Goal: Task Accomplishment & Management: Manage account settings

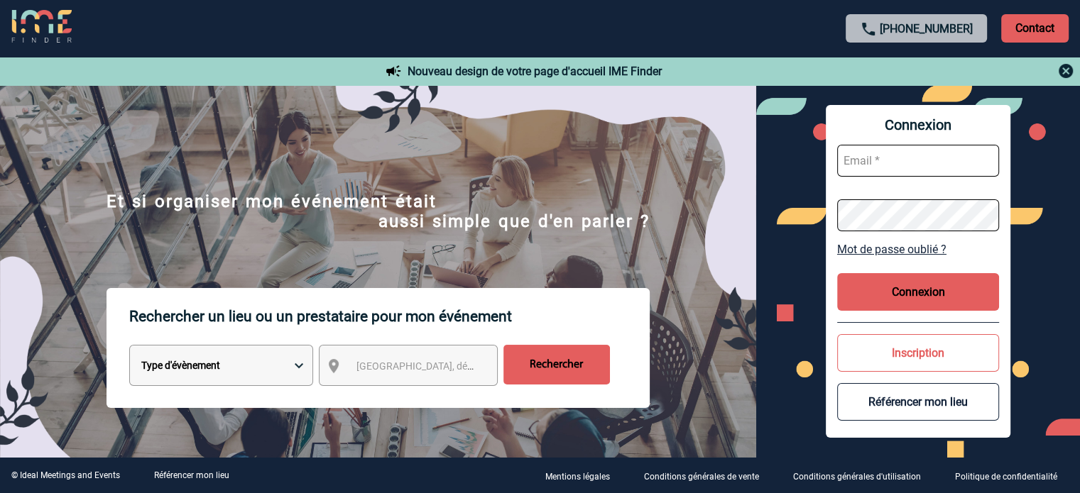
type input "ccornu@ime-groupe.com"
click at [933, 287] on button "Connexion" at bounding box center [918, 292] width 162 height 38
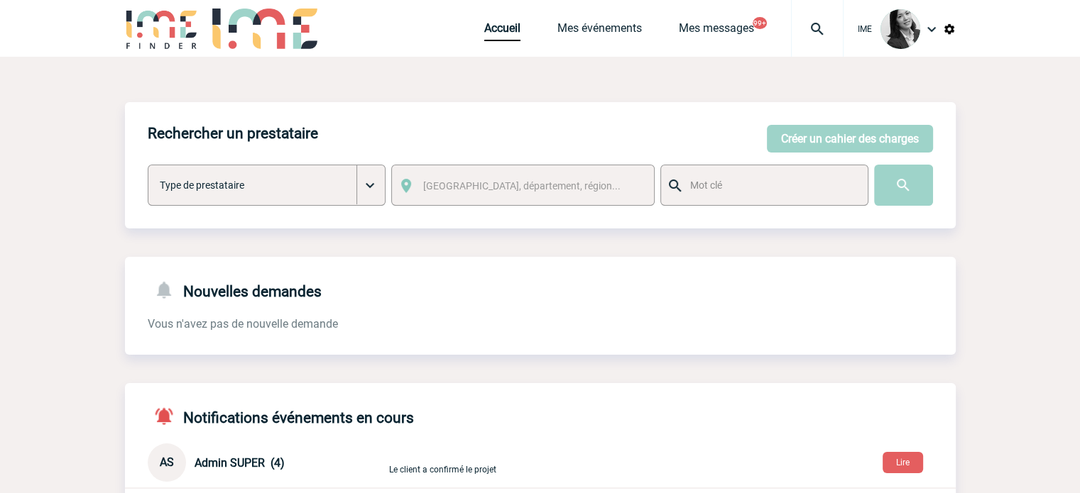
click at [815, 31] on img at bounding box center [816, 29] width 51 height 17
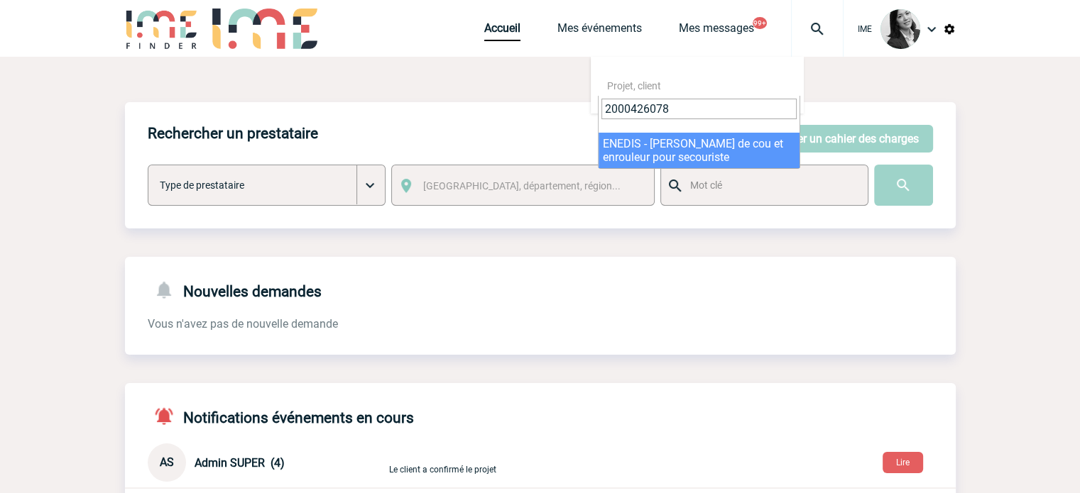
type input "2000426078"
drag, startPoint x: 664, startPoint y: 148, endPoint x: 652, endPoint y: 153, distance: 13.7
select select "25579"
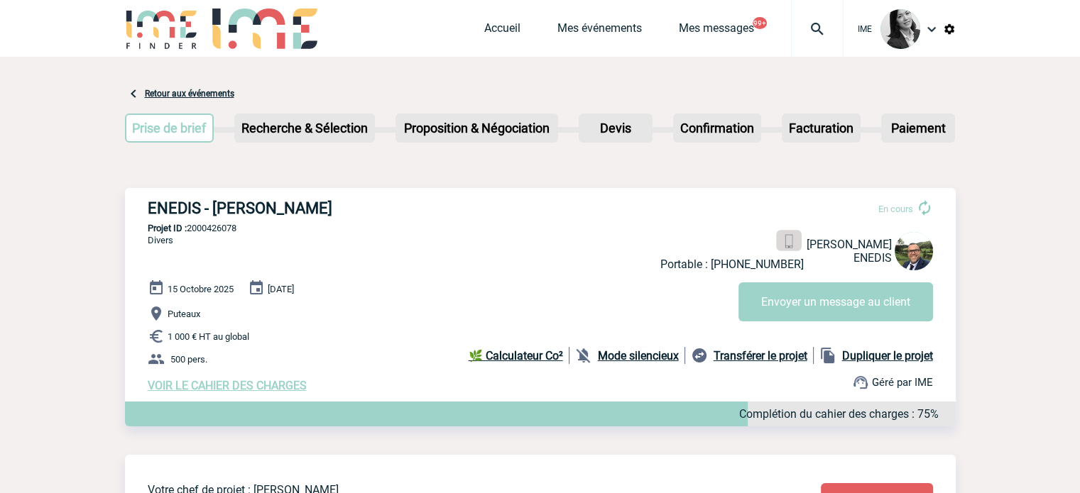
click at [781, 241] on img at bounding box center [787, 241] width 13 height 13
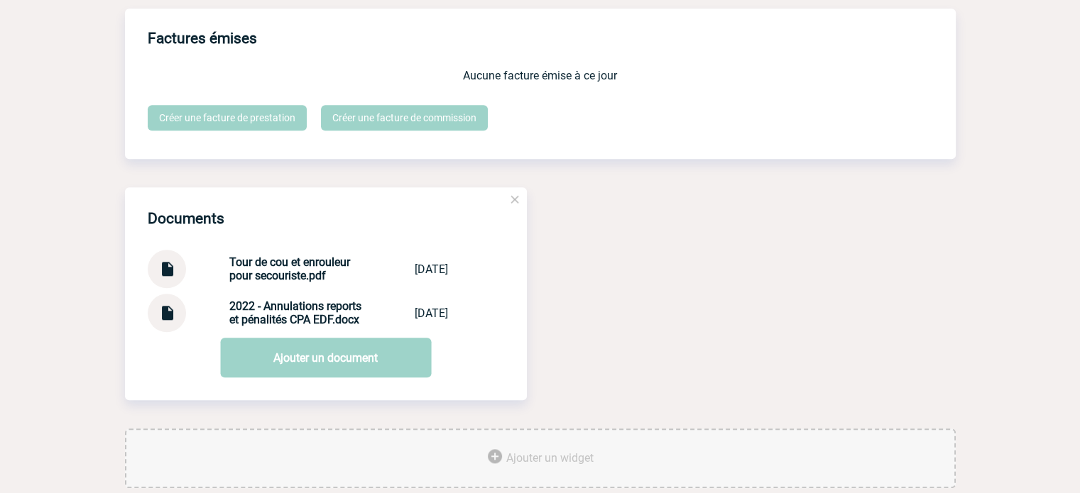
scroll to position [1440, 0]
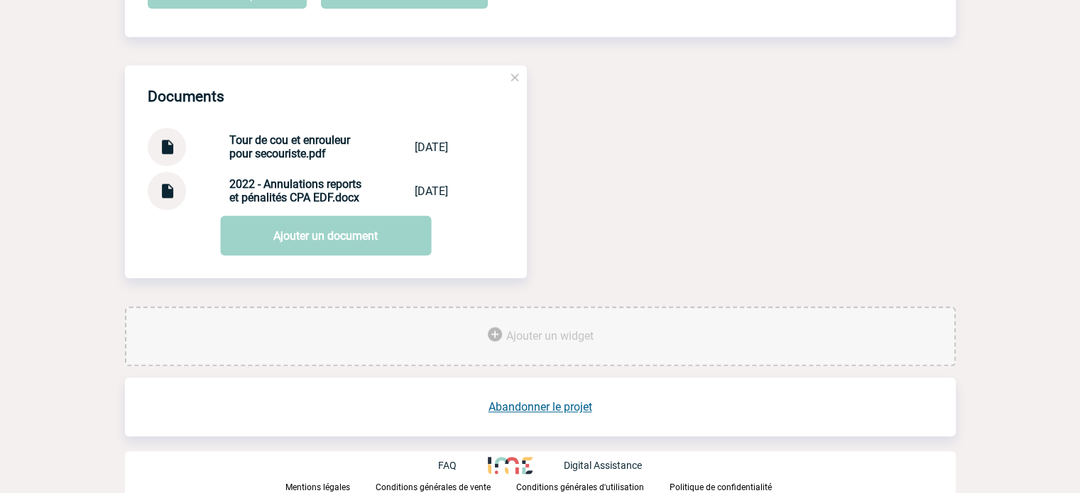
click at [163, 142] on img at bounding box center [167, 142] width 18 height 28
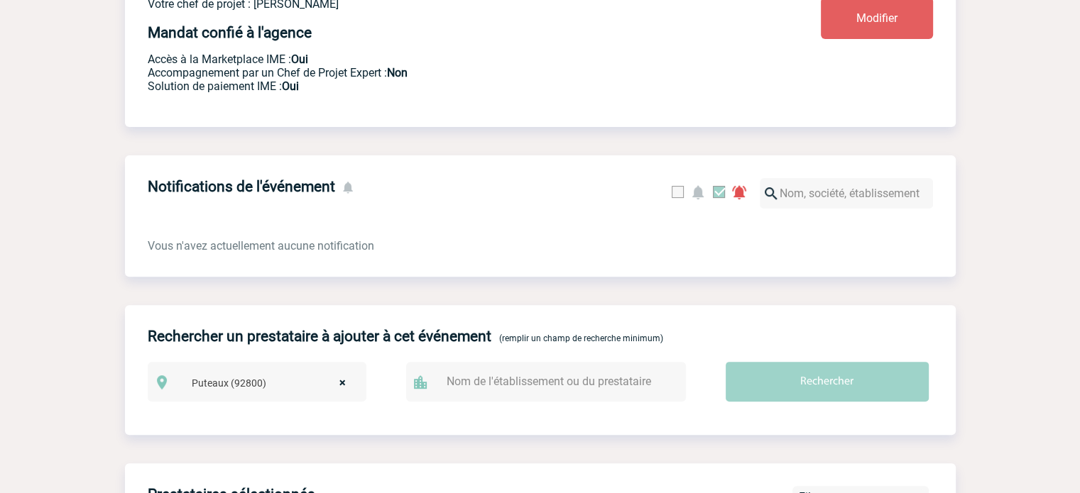
scroll to position [588, 0]
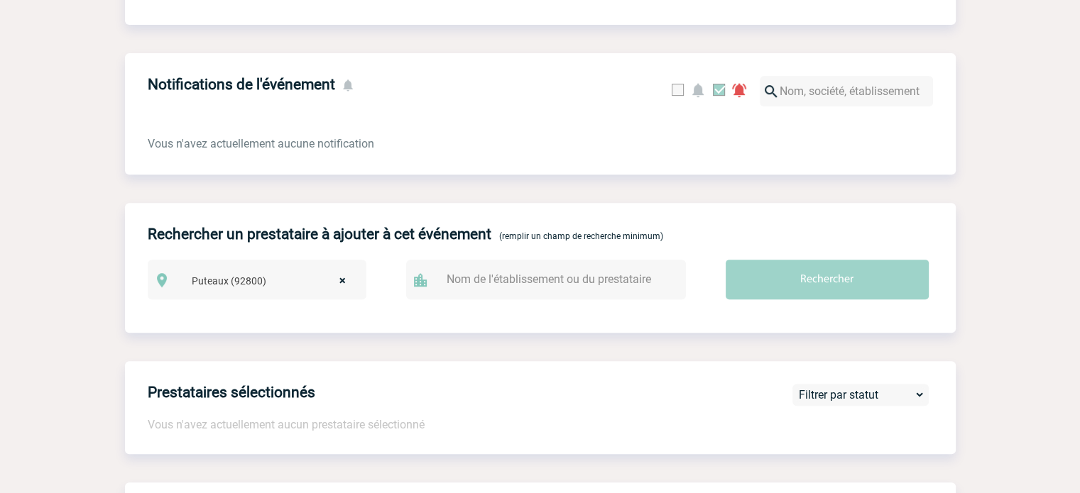
click at [1060, 194] on body "IME Accueil Mes événements" at bounding box center [540, 374] width 1080 height 1924
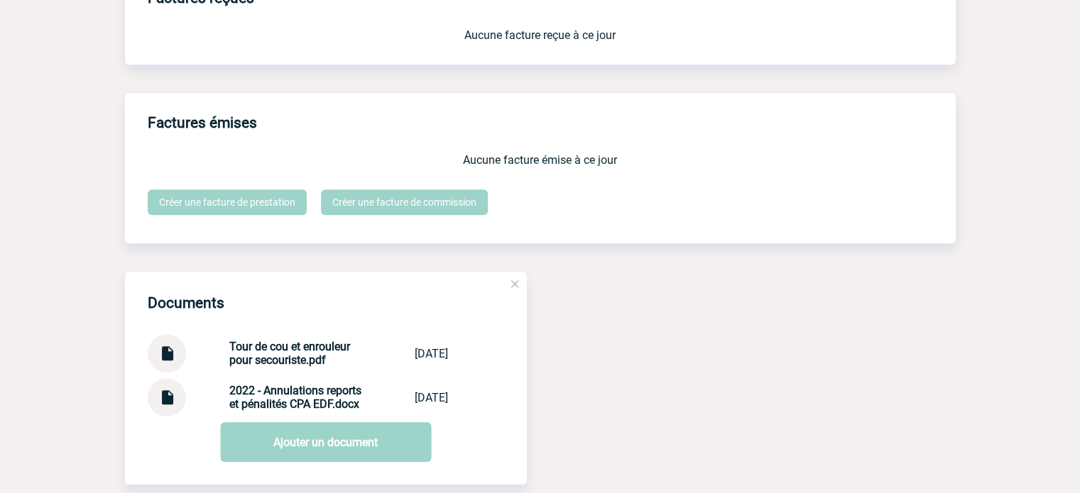
scroll to position [1298, 0]
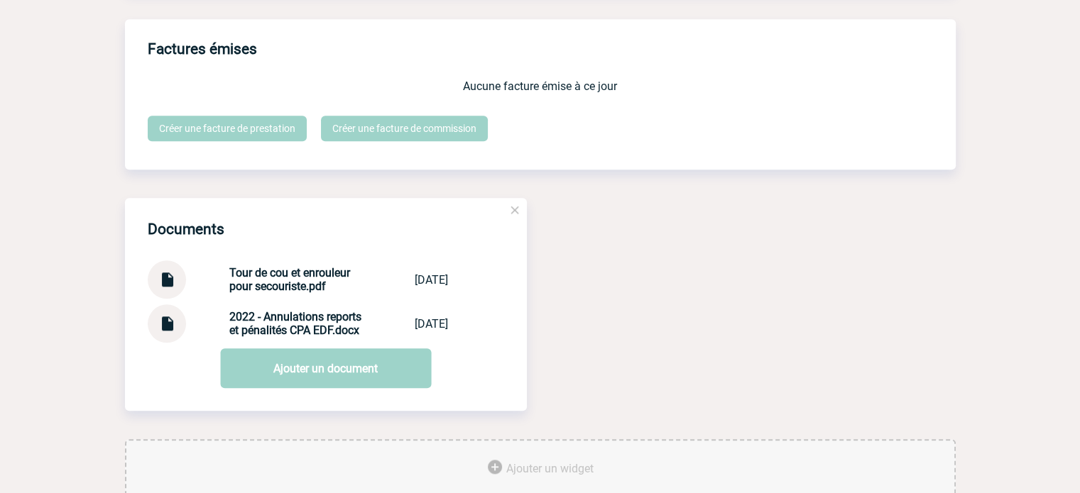
click at [170, 288] on img at bounding box center [167, 274] width 18 height 28
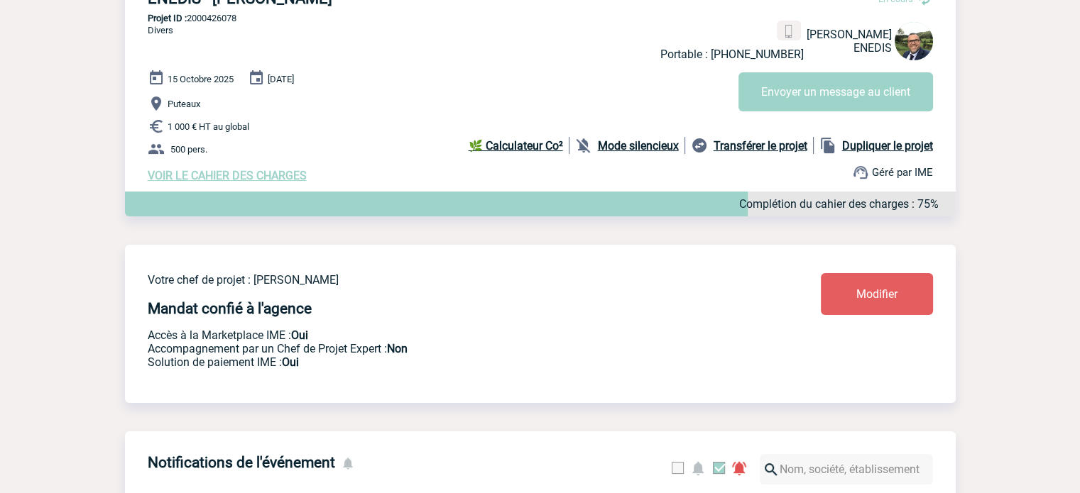
scroll to position [92, 0]
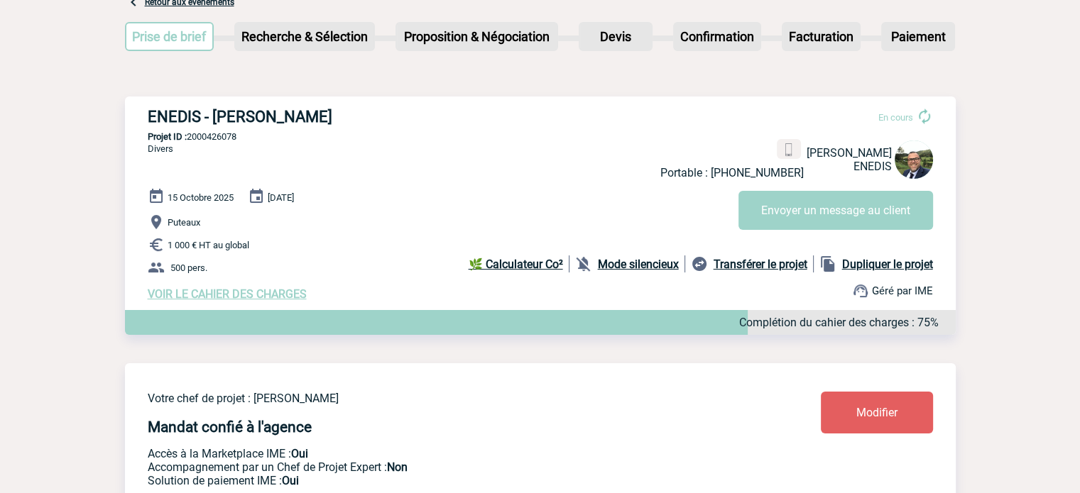
click at [256, 295] on span "VOIR LE CAHIER DES CHARGES" at bounding box center [227, 293] width 159 height 13
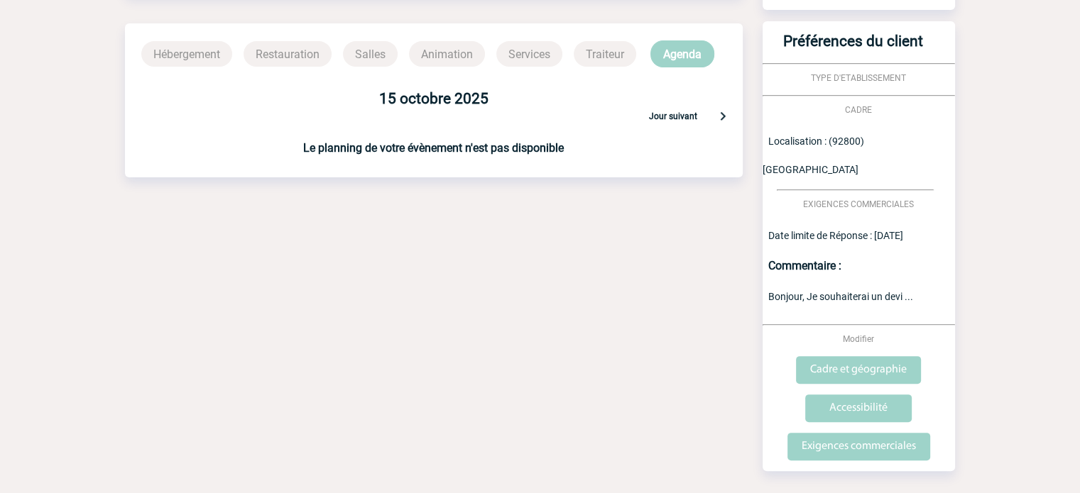
scroll to position [383, 0]
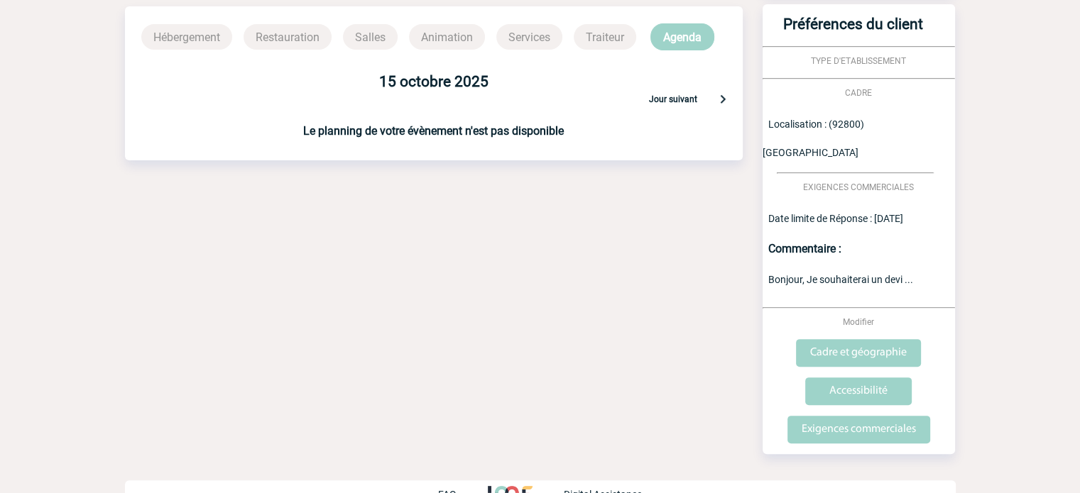
drag, startPoint x: 900, startPoint y: 243, endPoint x: 930, endPoint y: 262, distance: 35.1
click at [914, 265] on div "Bonjour, Je souhaiterai un devi ..." at bounding box center [858, 279] width 192 height 28
click at [889, 265] on div "Préférences du client TYPE D'ETABLISSEMENT CADRE Localisation : (92800) Puteaux…" at bounding box center [858, 229] width 192 height 450
click at [802, 274] on span "Bonjour, Je souhaiterai un devi ..." at bounding box center [840, 279] width 145 height 11
drag, startPoint x: 875, startPoint y: 249, endPoint x: 928, endPoint y: 249, distance: 53.2
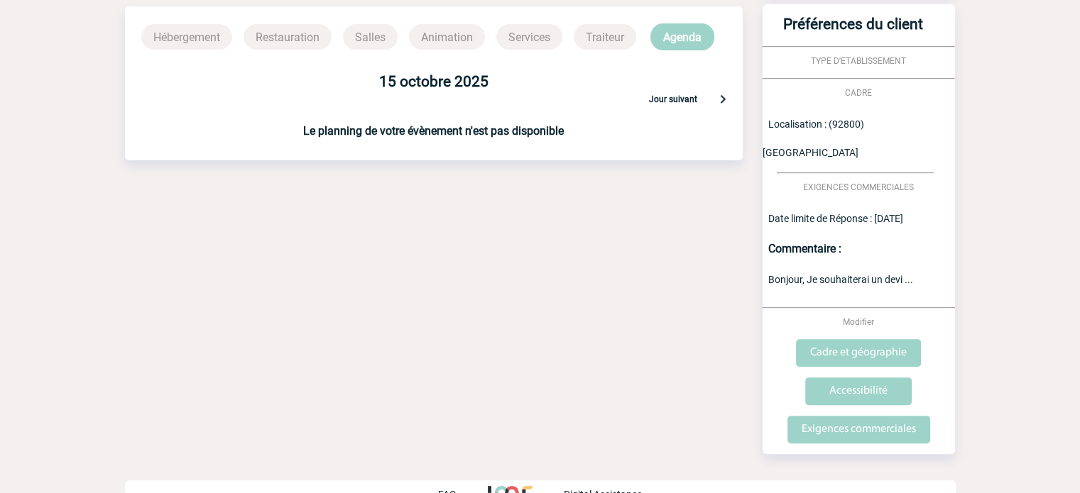
click at [897, 274] on span "Bonjour, Je souhaiterai un devi ..." at bounding box center [840, 279] width 145 height 11
click at [910, 274] on span "Bonjour, Je souhaiterai un devi ..." at bounding box center [840, 279] width 145 height 11
click at [846, 268] on div "Préférences du client TYPE D'ETABLISSEMENT CADRE Localisation : (92800) Puteaux…" at bounding box center [858, 229] width 192 height 450
click at [846, 317] on span "Modifier" at bounding box center [857, 322] width 31 height 10
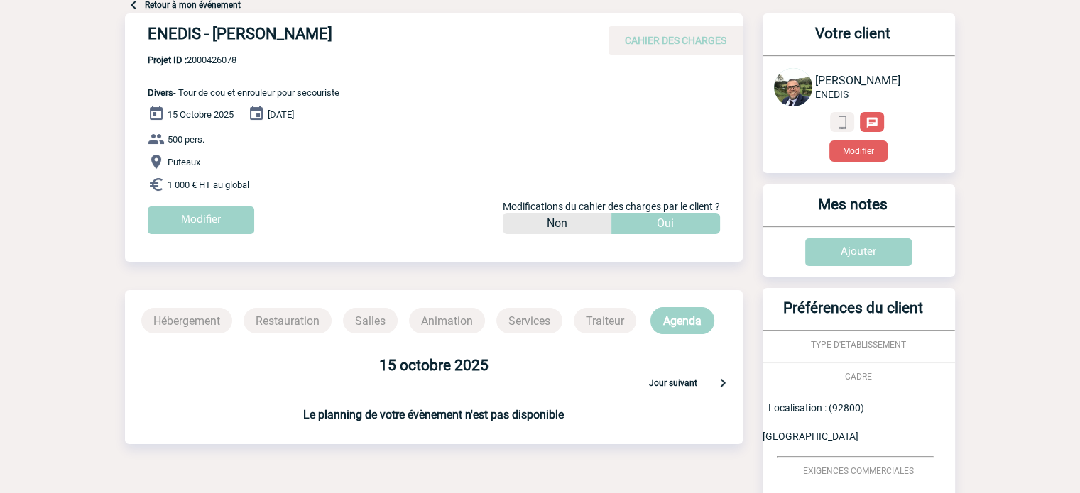
scroll to position [71, 0]
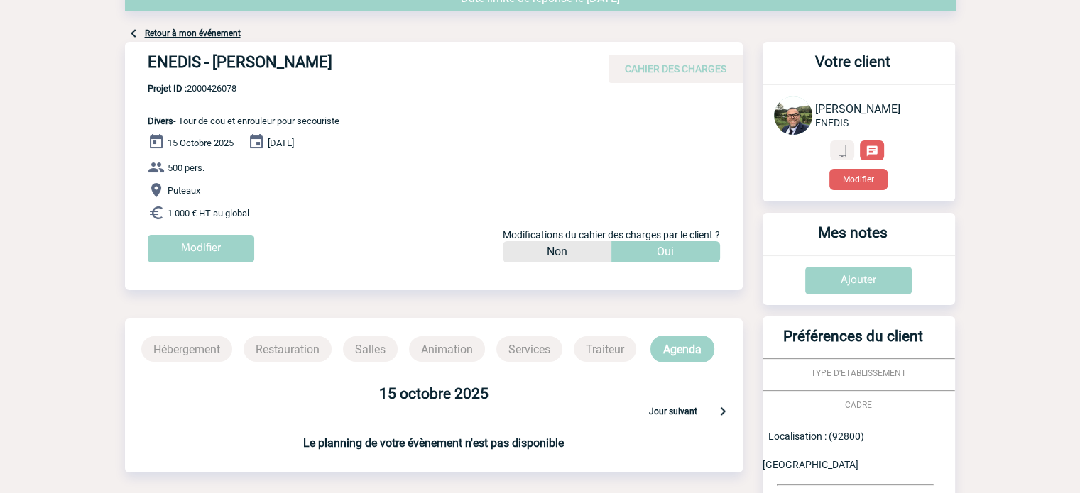
click at [683, 239] on span "Modifications du cahier des charges par le client ?" at bounding box center [611, 234] width 217 height 11
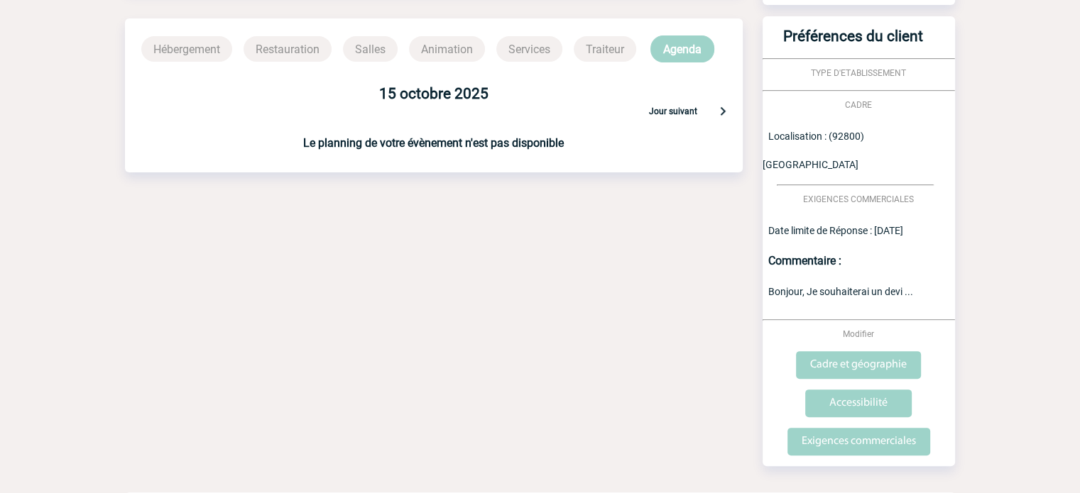
scroll to position [383, 0]
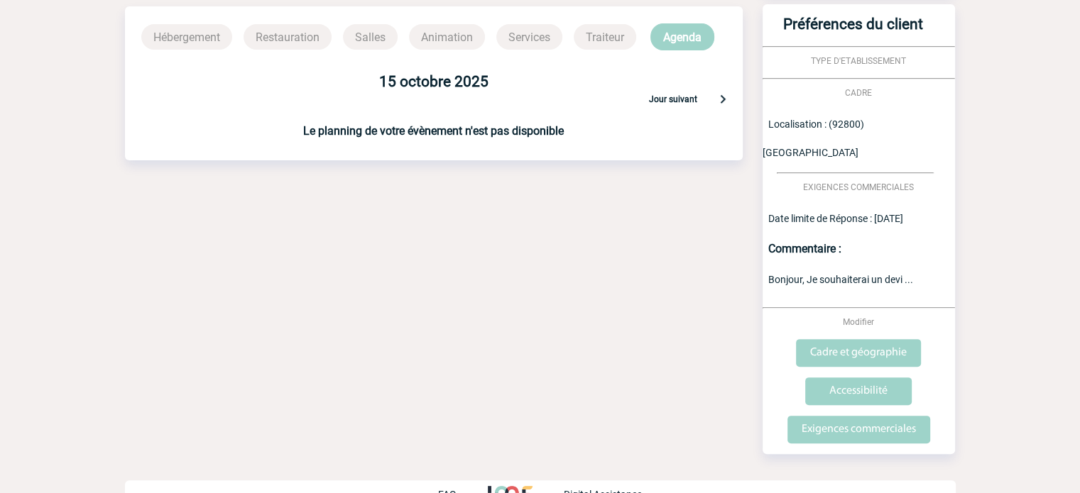
click at [912, 265] on div "Bonjour, Je souhaiterai un devi ..." at bounding box center [858, 279] width 192 height 28
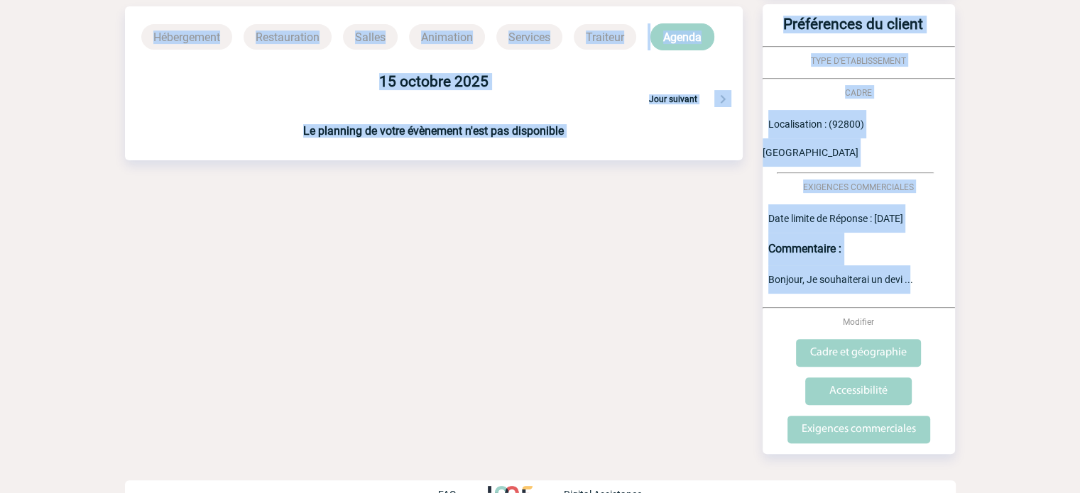
drag, startPoint x: 910, startPoint y: 251, endPoint x: 735, endPoint y: 266, distance: 175.9
click at [737, 266] on div "Date limite de réponse le 17-10-2025 Retour à mon événement ENEDIS - Arnaud DEC…" at bounding box center [540, 98] width 830 height 849
click at [887, 265] on div "Bonjour, Je souhaiterai un devi ..." at bounding box center [858, 279] width 192 height 28
click at [845, 204] on div "Date limite de Réponse : 17/10/2025" at bounding box center [858, 218] width 192 height 28
click at [878, 416] on input "Exigences commerciales" at bounding box center [858, 430] width 143 height 28
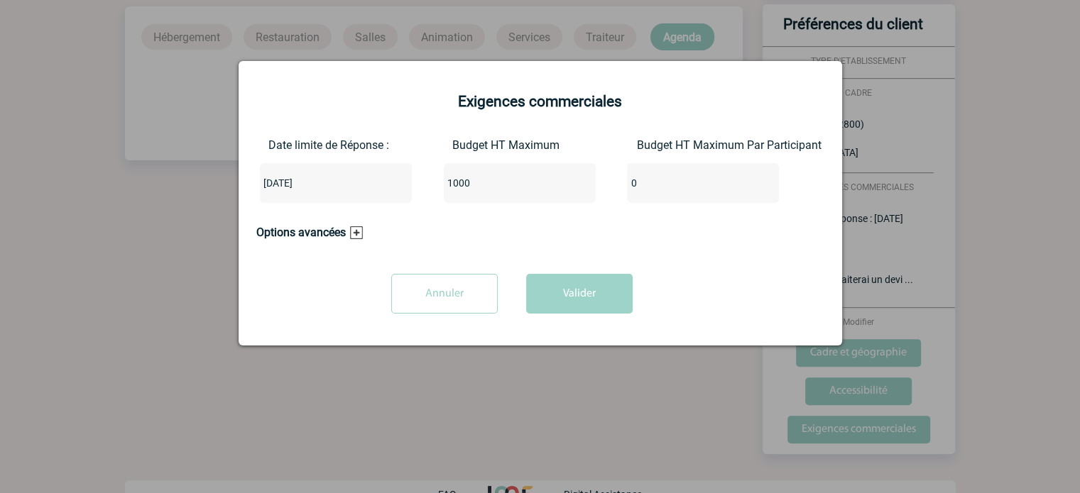
drag, startPoint x: 468, startPoint y: 232, endPoint x: 391, endPoint y: 251, distance: 79.5
click at [468, 232] on div "Options avancées ESATS Documents Légaux disponibles Moyens de paiement : AIR+ C…" at bounding box center [511, 243] width 511 height 34
click at [356, 238] on h3 "Options avancées" at bounding box center [309, 232] width 106 height 13
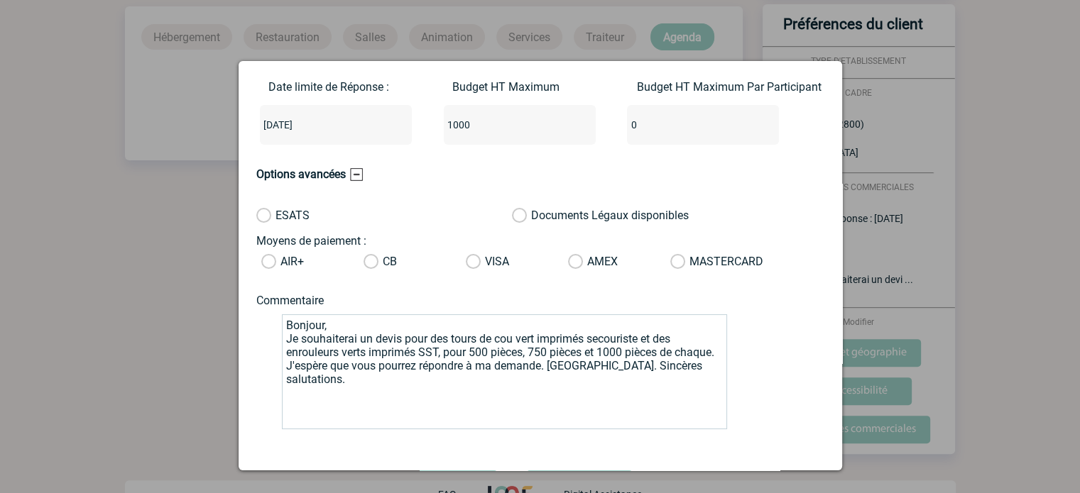
scroll to position [110, 0]
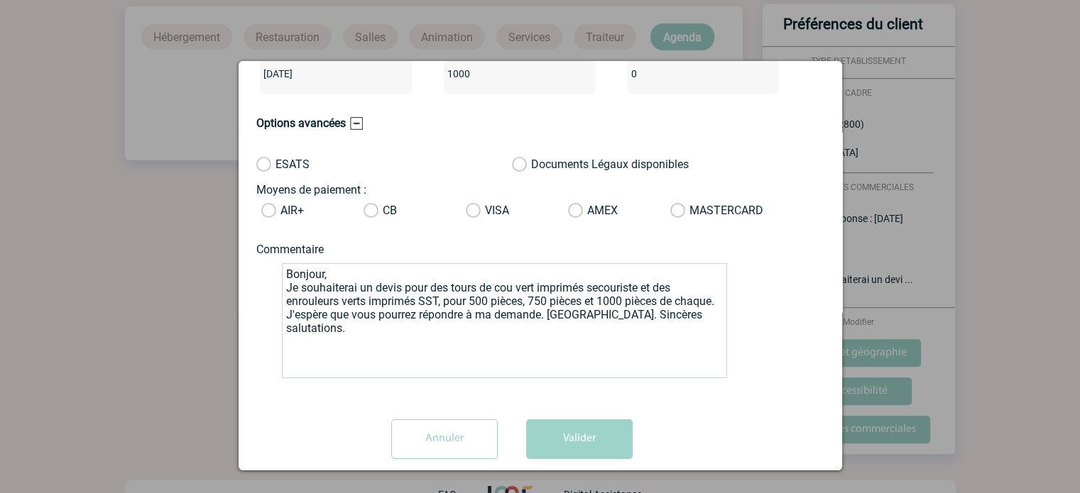
drag, startPoint x: 375, startPoint y: 331, endPoint x: 345, endPoint y: 292, distance: 49.1
click at [218, 249] on body "IME Accueil Mes événements" at bounding box center [540, 70] width 1080 height 906
click at [126, 231] on div at bounding box center [540, 246] width 1080 height 493
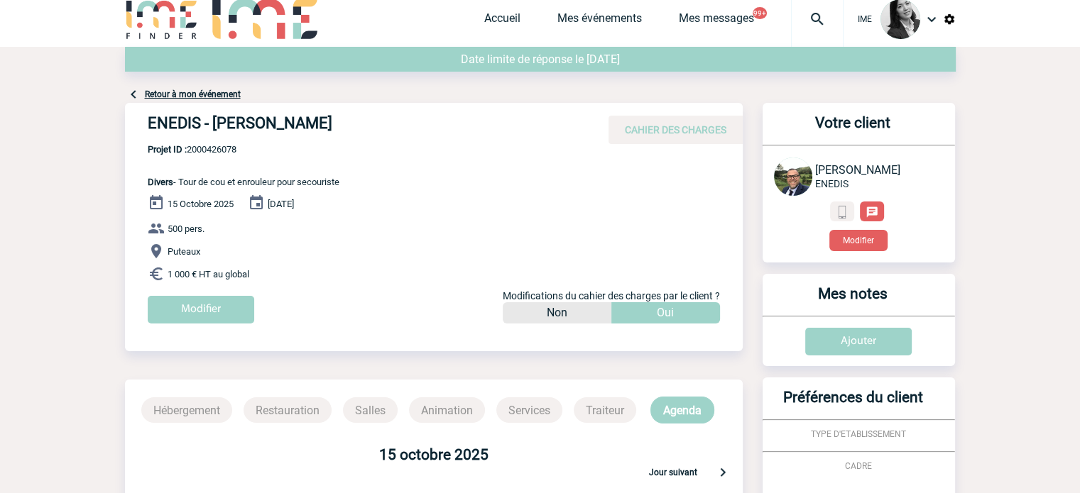
scroll to position [0, 0]
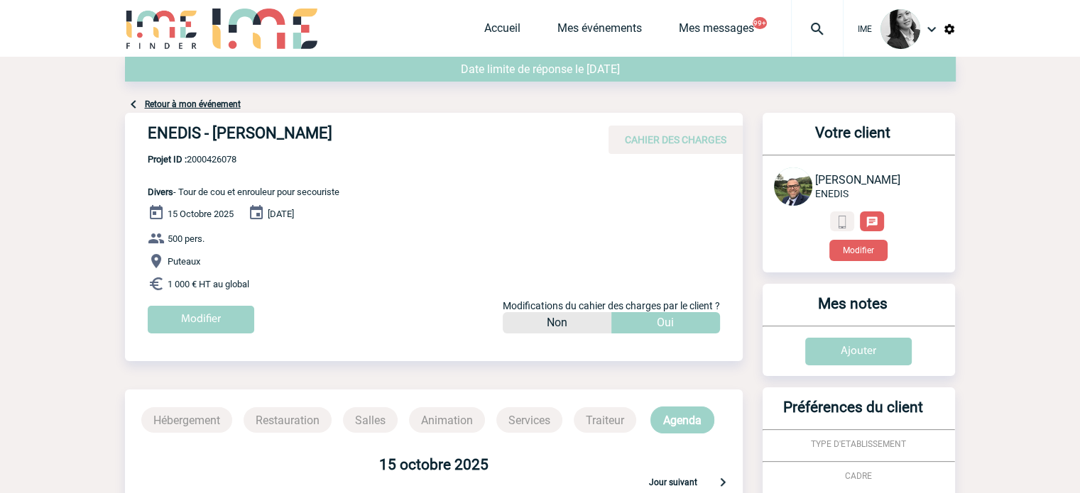
drag, startPoint x: 357, startPoint y: 135, endPoint x: 566, endPoint y: 6, distance: 246.0
click at [216, 122] on div "ENEDIS - Arnaud DECLERCQ CAHIER DES CHARGES" at bounding box center [433, 133] width 617 height 41
copy h4 "Arnaud DECLERCQ"
drag, startPoint x: 251, startPoint y: 161, endPoint x: 199, endPoint y: 150, distance: 52.9
click at [190, 158] on span "Projet ID : 2000426078" at bounding box center [244, 159] width 192 height 11
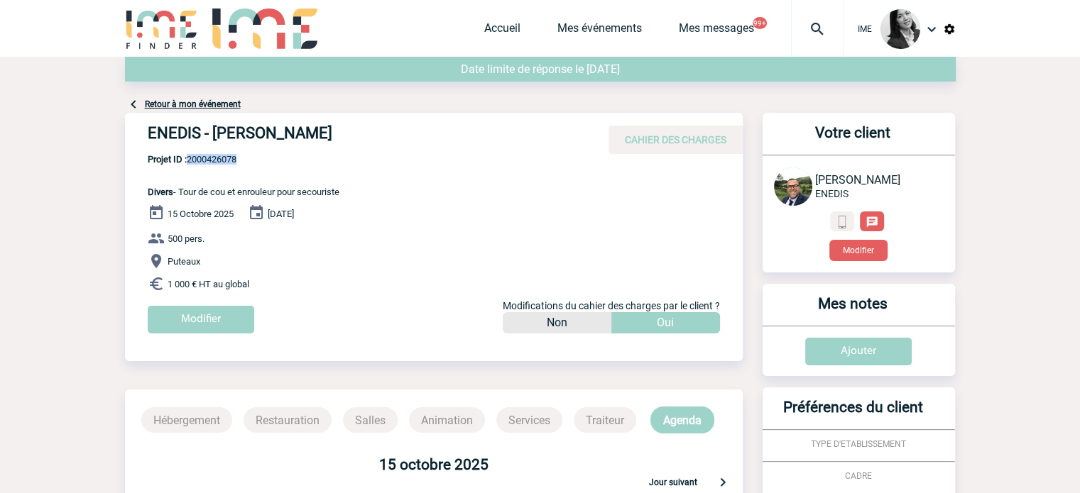
copy span "2000426078"
click at [512, 16] on div "Accueil Mes événements Mes messages 99+ Projet, client Projet, client" at bounding box center [663, 28] width 359 height 57
drag, startPoint x: 514, startPoint y: 24, endPoint x: 505, endPoint y: 37, distance: 15.8
click at [513, 24] on link "Accueil" at bounding box center [502, 31] width 36 height 20
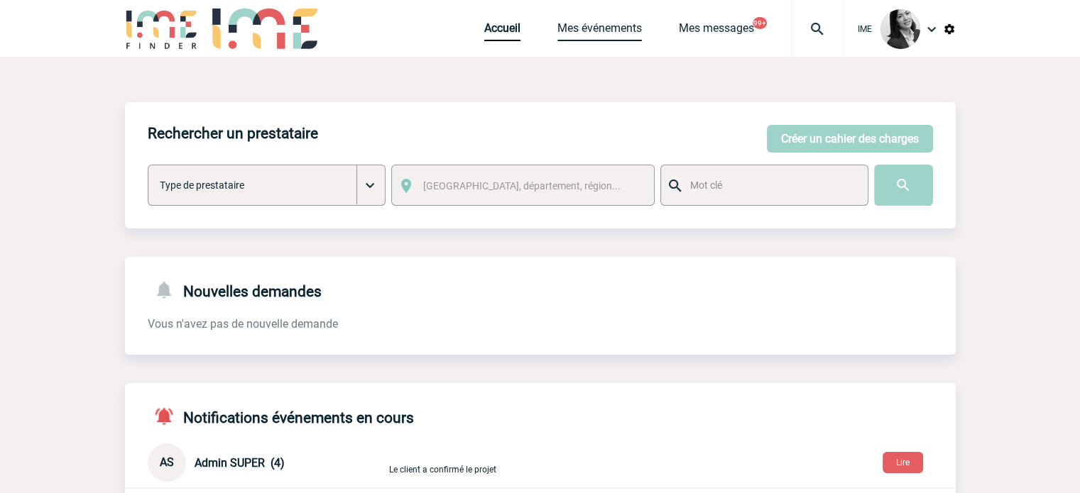
click at [567, 22] on link "Mes événements" at bounding box center [599, 31] width 84 height 20
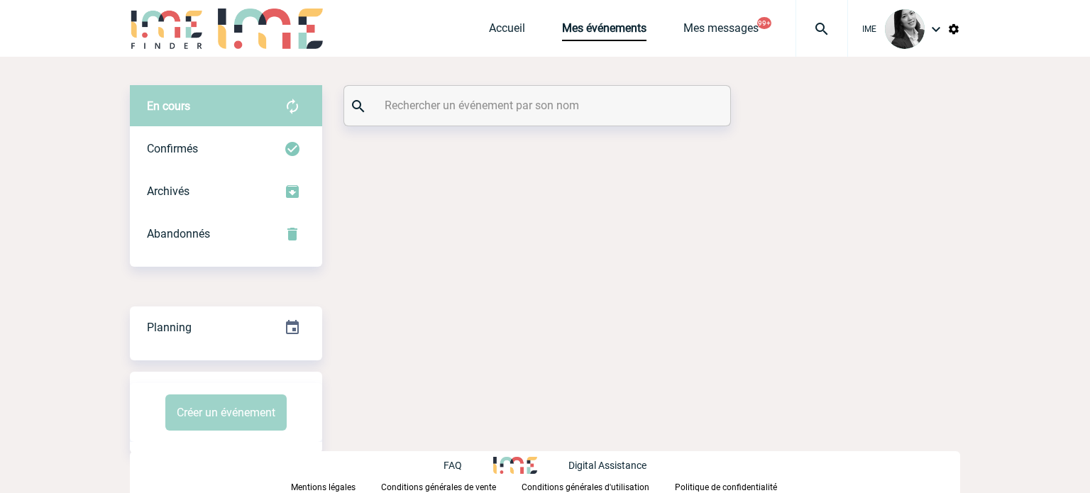
click at [457, 107] on input "text" at bounding box center [539, 105] width 316 height 21
paste input "2000426078"
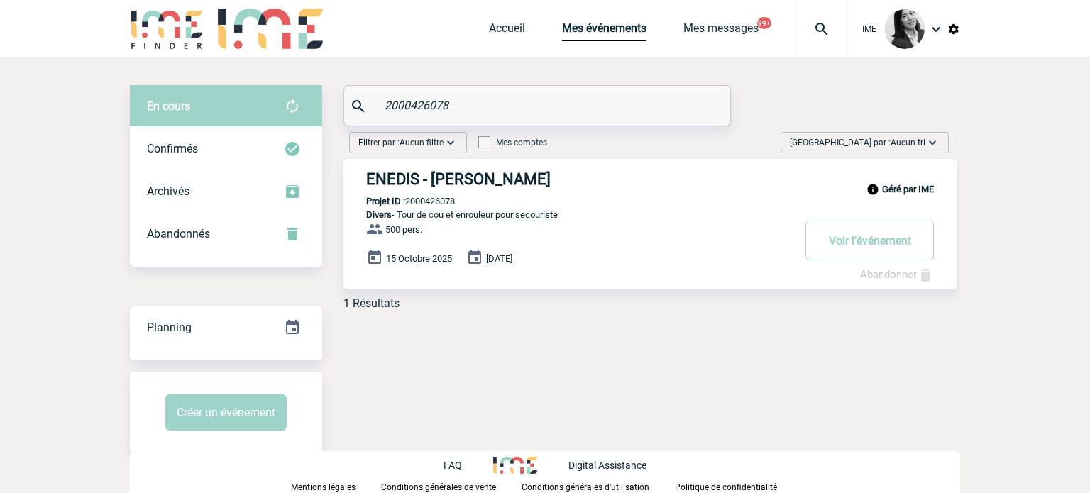
type input "2000426078"
click at [893, 272] on link "Abandonner" at bounding box center [897, 274] width 74 height 13
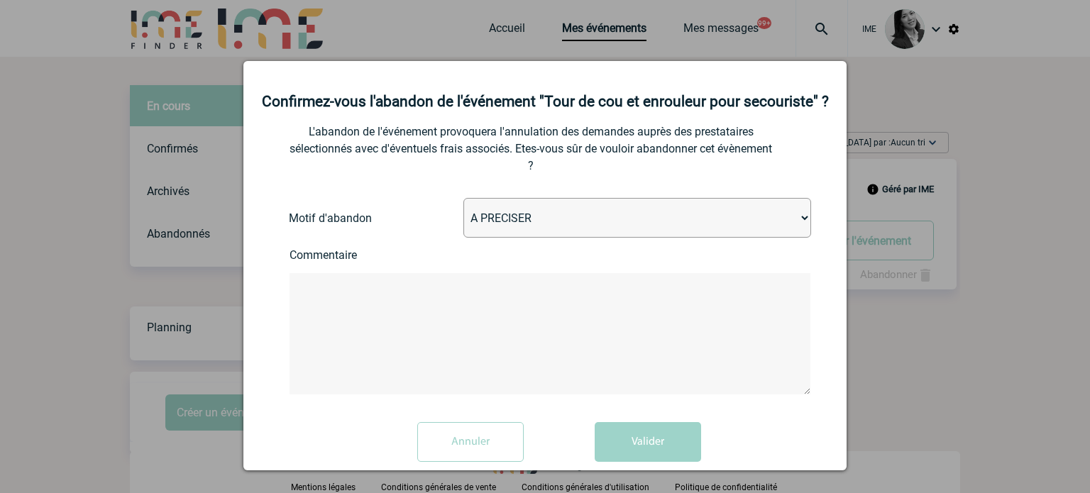
click at [481, 234] on select "A PRECISER Projet annulé Projet reporté Evénement organisé en interne A fait ap…" at bounding box center [637, 218] width 348 height 40
select select "ABANDON_PROJET_13"
click at [463, 217] on select "A PRECISER Projet annulé Projet reporté Evénement organisé en interne A fait ap…" at bounding box center [637, 218] width 348 height 40
click at [511, 317] on textarea at bounding box center [550, 333] width 521 height 121
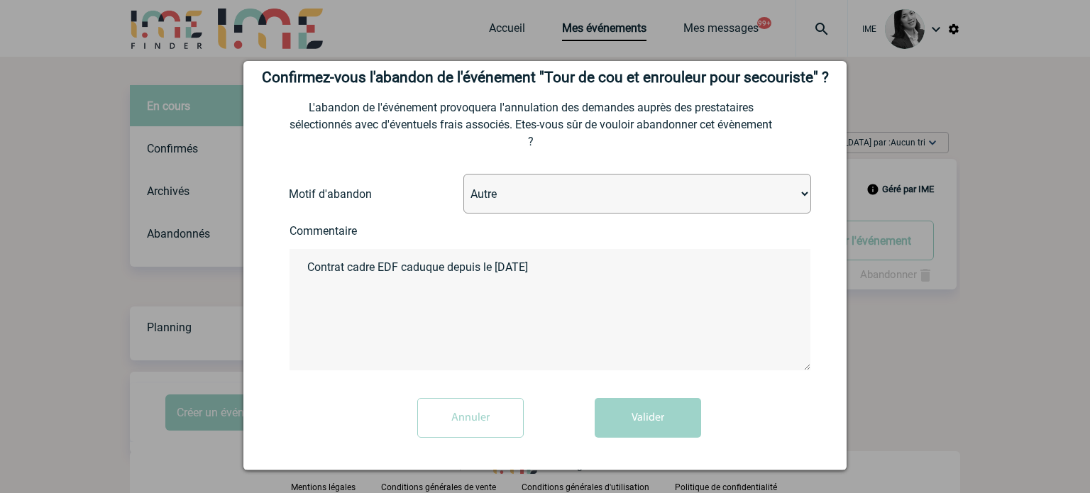
scroll to position [43, 0]
type textarea "Contrat cadre EDF caduque depuis le 1er janvier 2025"
click at [654, 422] on button "Valider" at bounding box center [648, 418] width 106 height 40
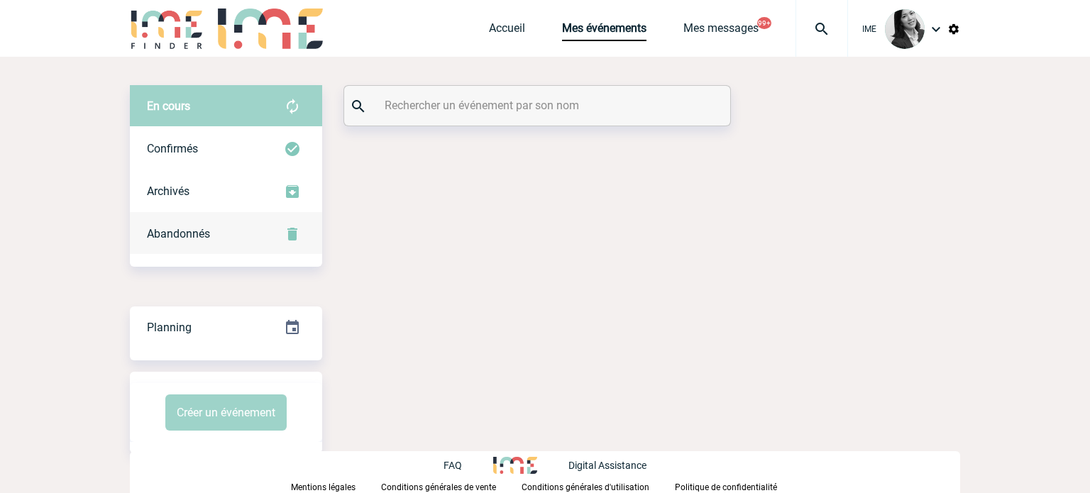
click at [224, 236] on div "Abandonnés" at bounding box center [226, 234] width 192 height 43
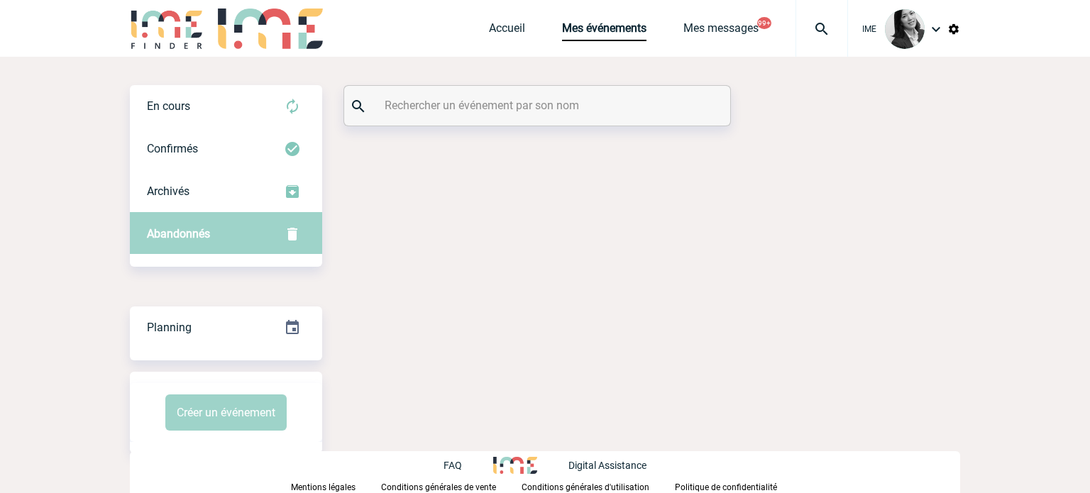
click at [426, 102] on input "text" at bounding box center [539, 105] width 316 height 21
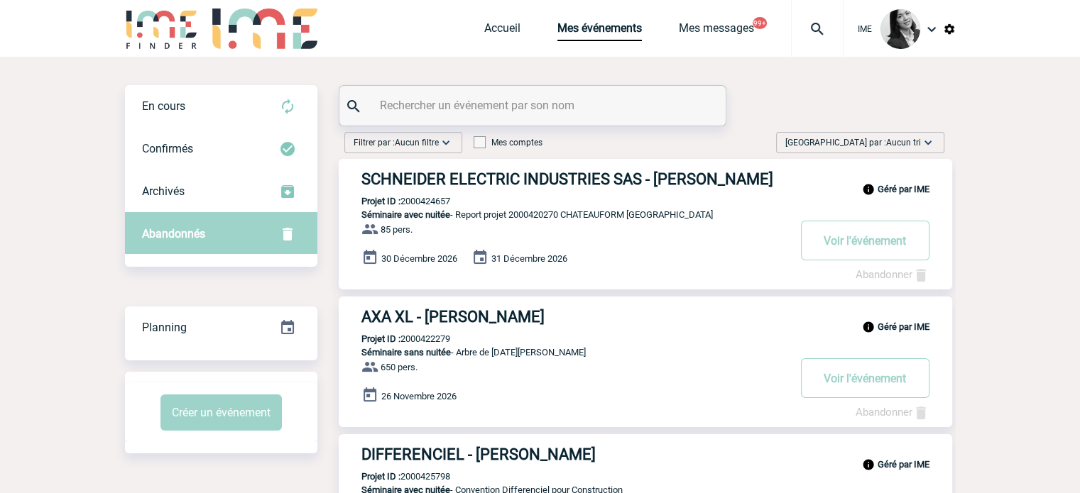
paste input "2000426078"
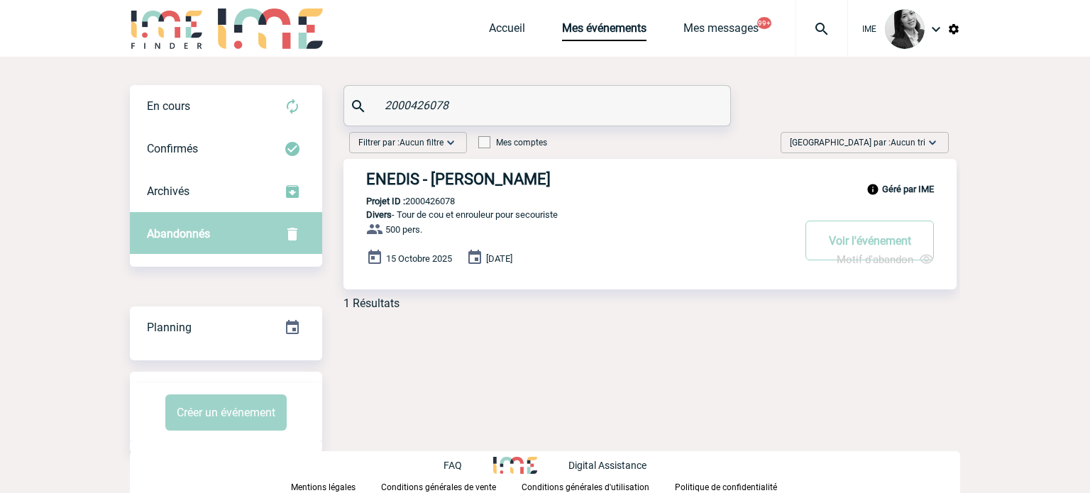
type input "2000426078"
click at [485, 184] on h3 "ENEDIS - Arnaud DECLERCQ" at bounding box center [579, 179] width 426 height 18
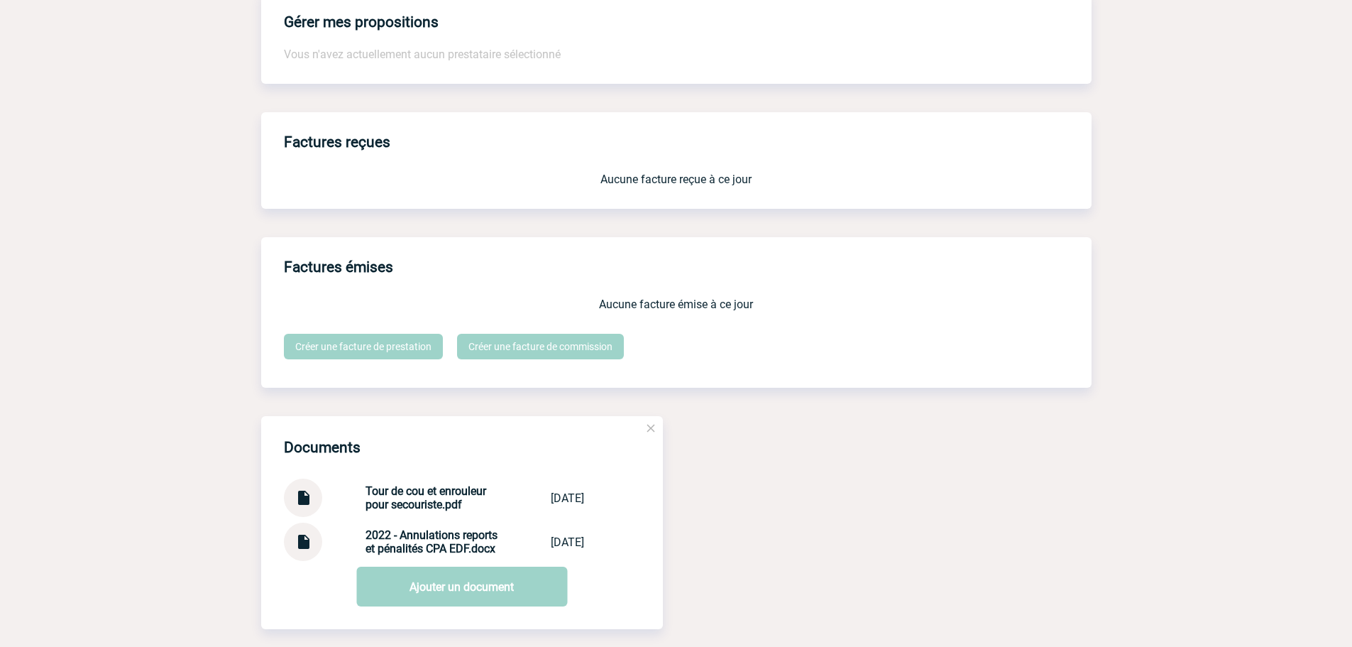
scroll to position [1038, 0]
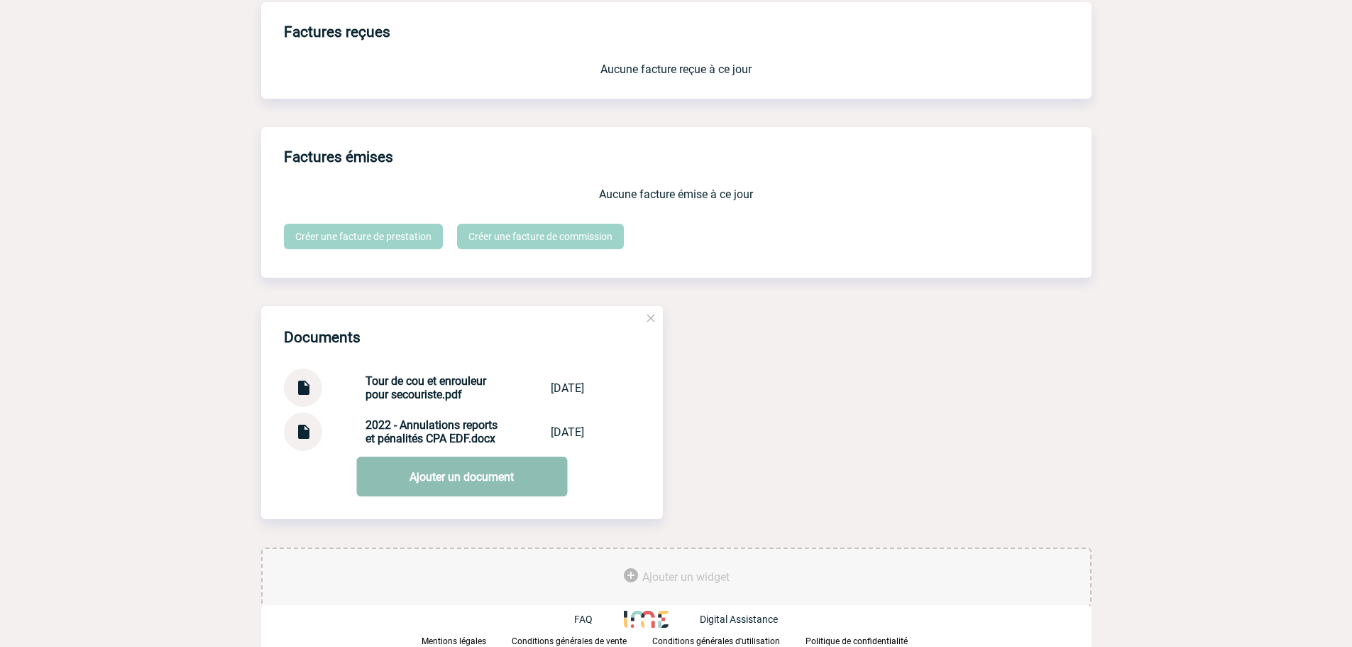
click at [456, 297] on link "Ajouter un document" at bounding box center [461, 476] width 211 height 40
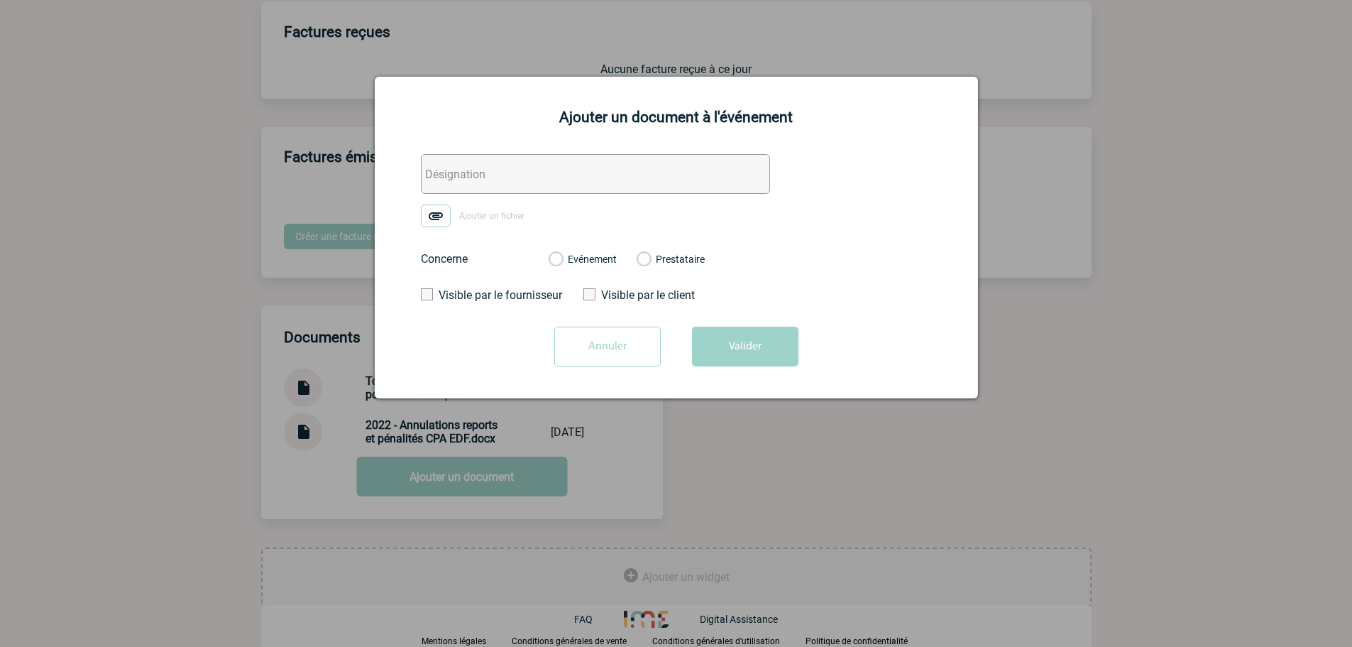
click at [479, 171] on input "text" at bounding box center [595, 174] width 349 height 40
type input "B"
type input "BP x ENEDIS"
click at [531, 258] on label "Evénement" at bounding box center [555, 259] width 13 height 13
click at [0, 0] on input "Evénement" at bounding box center [0, 0] width 0 height 0
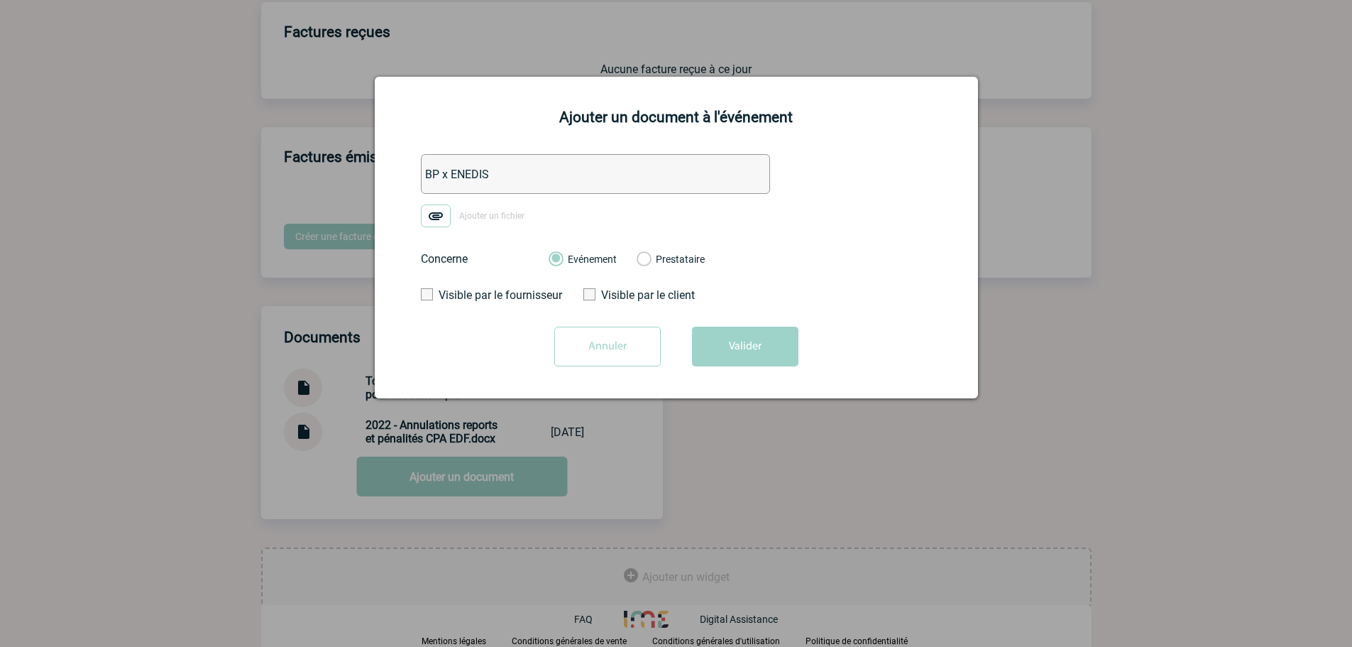
click at [447, 219] on img at bounding box center [436, 215] width 30 height 23
click at [0, 0] on input "Ajouter un fichier" at bounding box center [0, 0] width 0 height 0
click at [531, 297] on button "Valider" at bounding box center [745, 346] width 106 height 40
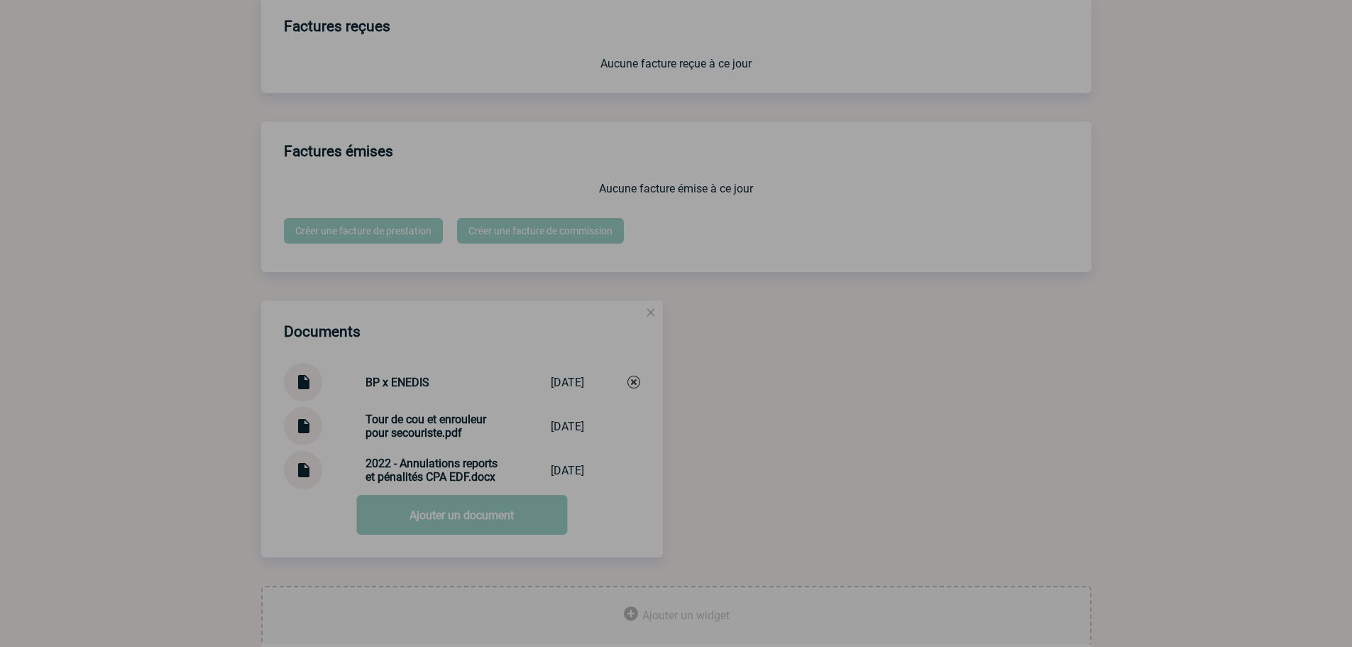
click at [143, 270] on div at bounding box center [676, 323] width 1352 height 647
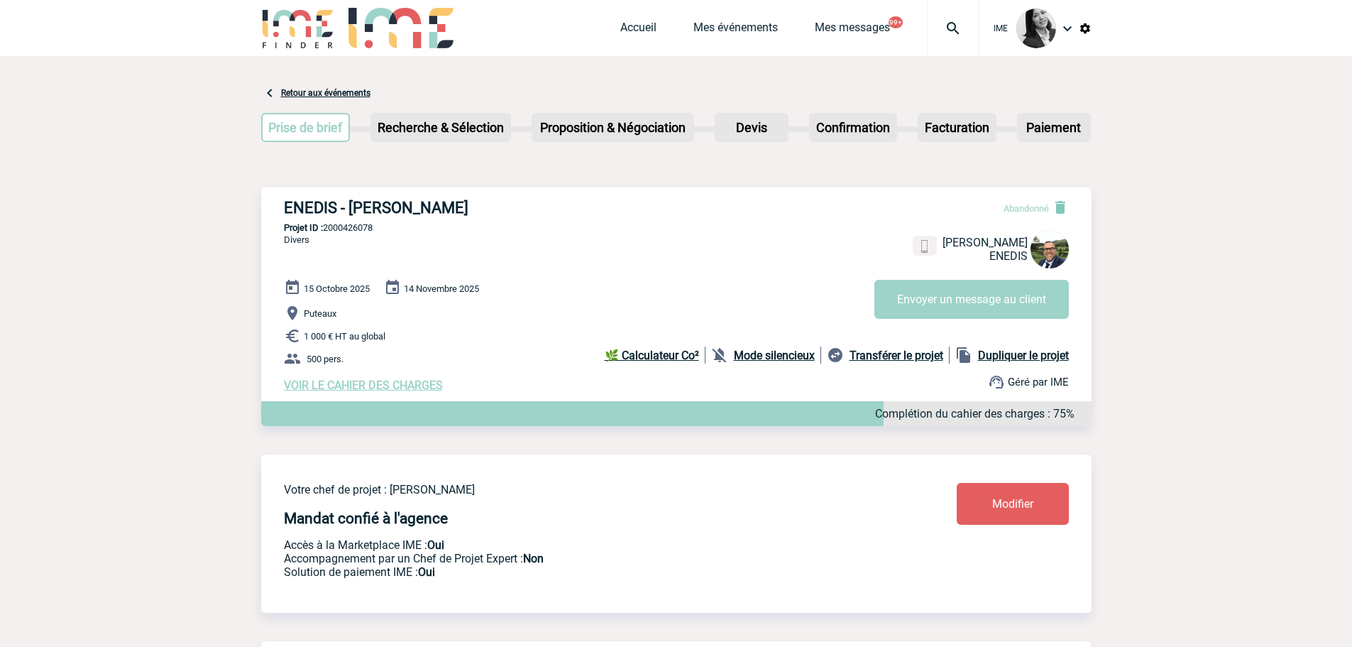
scroll to position [0, 0]
click at [531, 297] on button "Envoyer un message au client" at bounding box center [971, 299] width 194 height 39
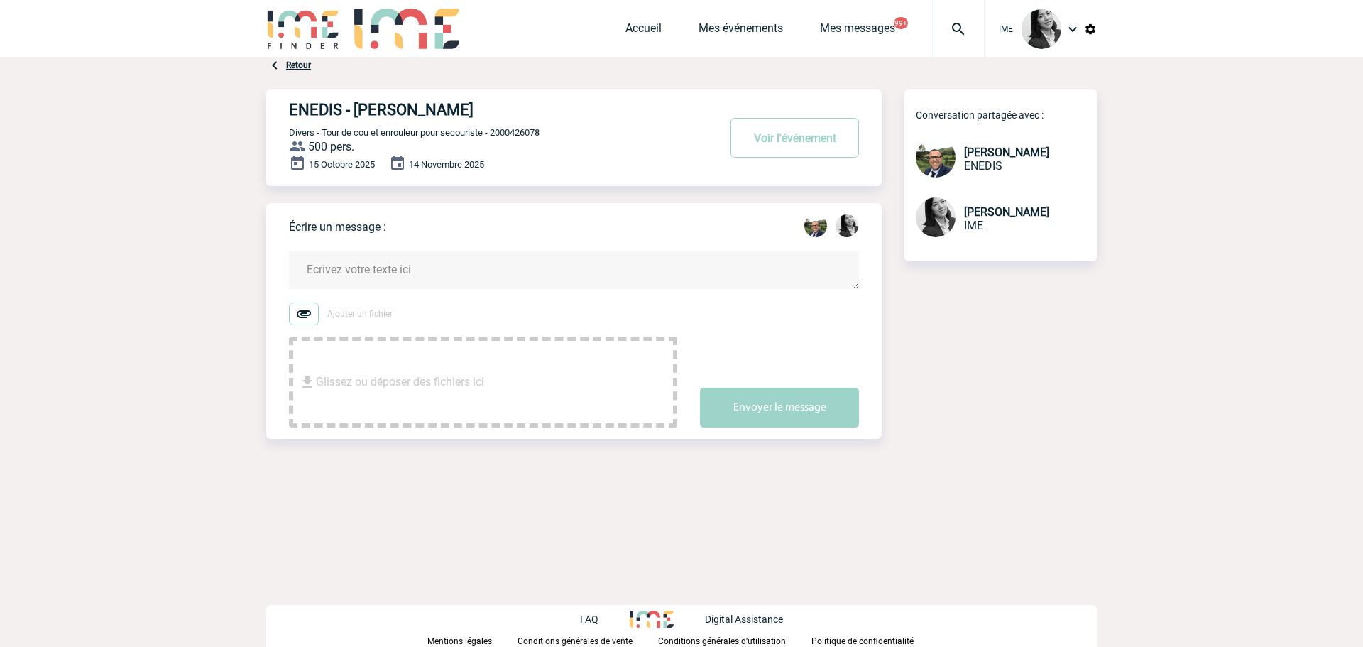
click at [382, 270] on textarea at bounding box center [574, 270] width 570 height 38
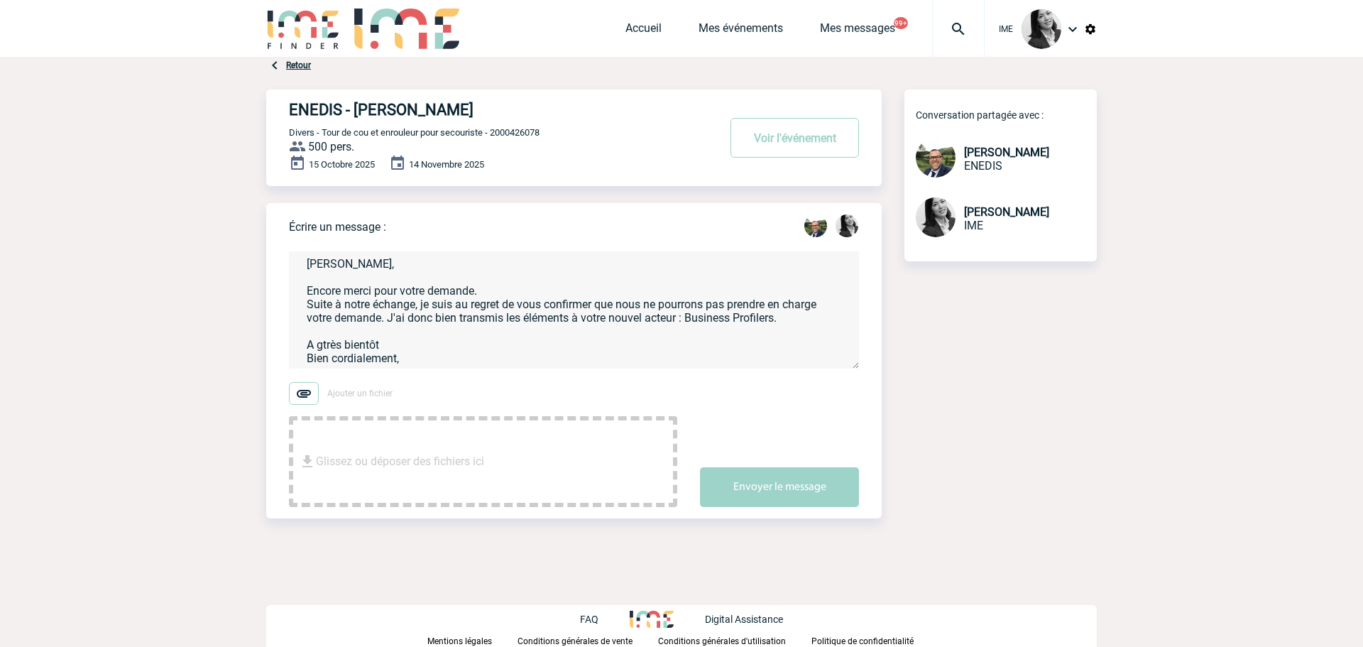
scroll to position [30, 0]
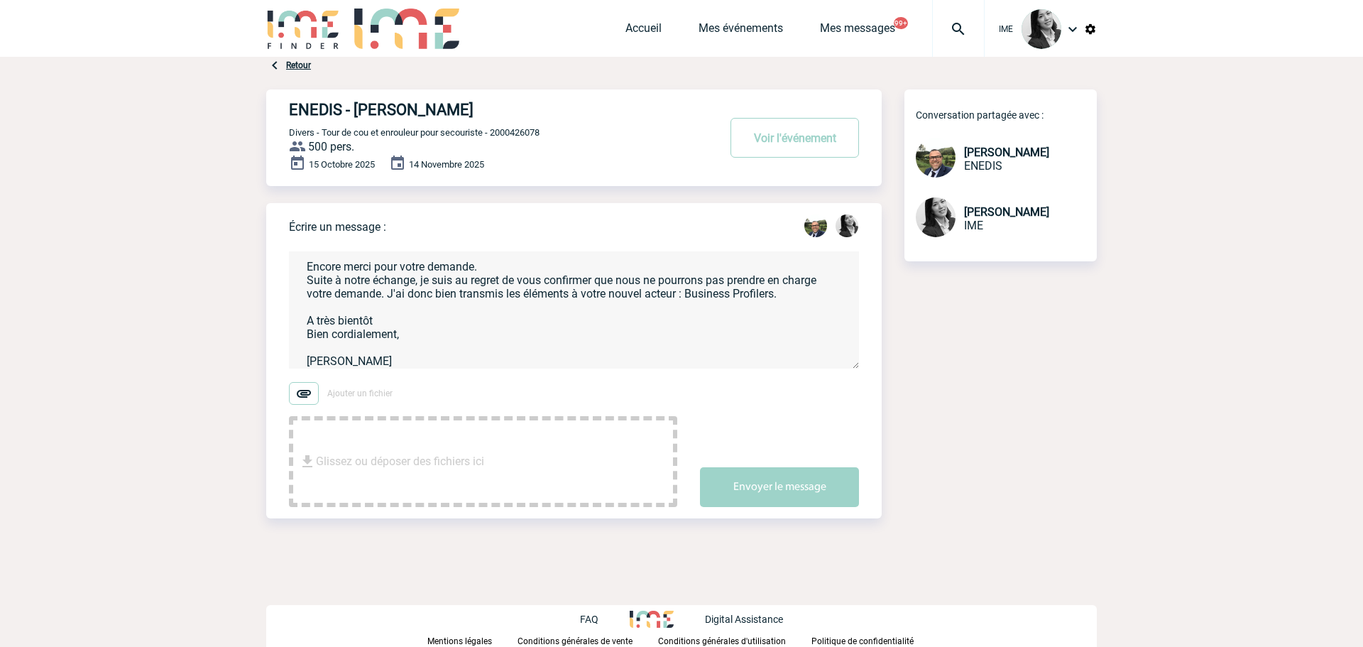
click at [545, 323] on textarea "Cher Monsieur Declercq, Encore merci pour votre demande. Suite à notre échange,…" at bounding box center [574, 309] width 570 height 117
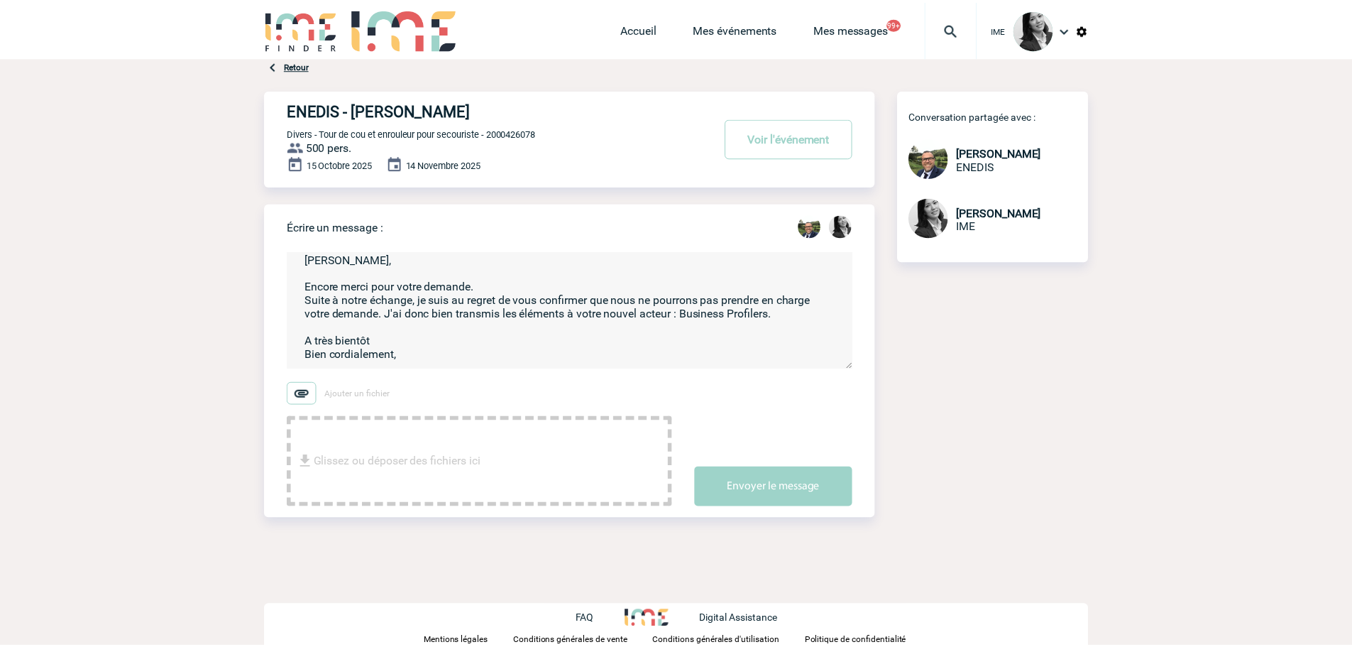
scroll to position [0, 0]
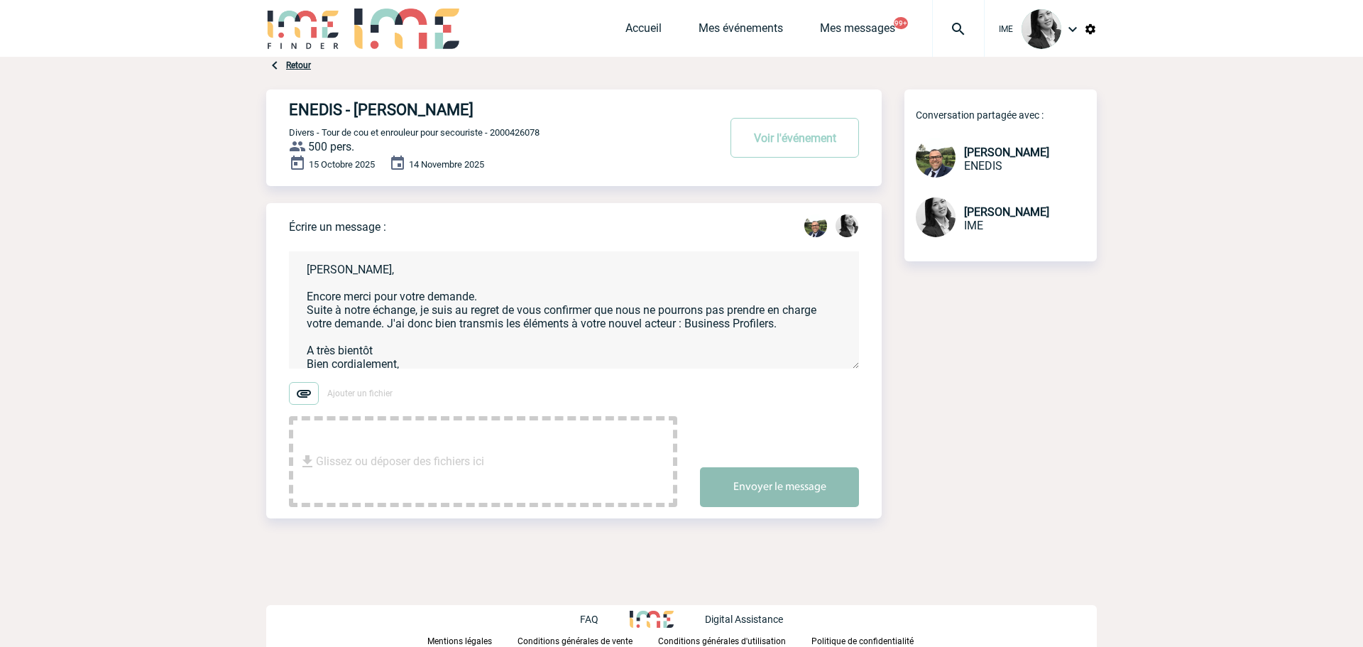
type textarea "Cher Monsieur Declercq, Encore merci pour votre demande. Suite à notre échange,…"
drag, startPoint x: 815, startPoint y: 488, endPoint x: 798, endPoint y: 476, distance: 20.3
click at [815, 488] on button "Envoyer le message" at bounding box center [779, 487] width 159 height 40
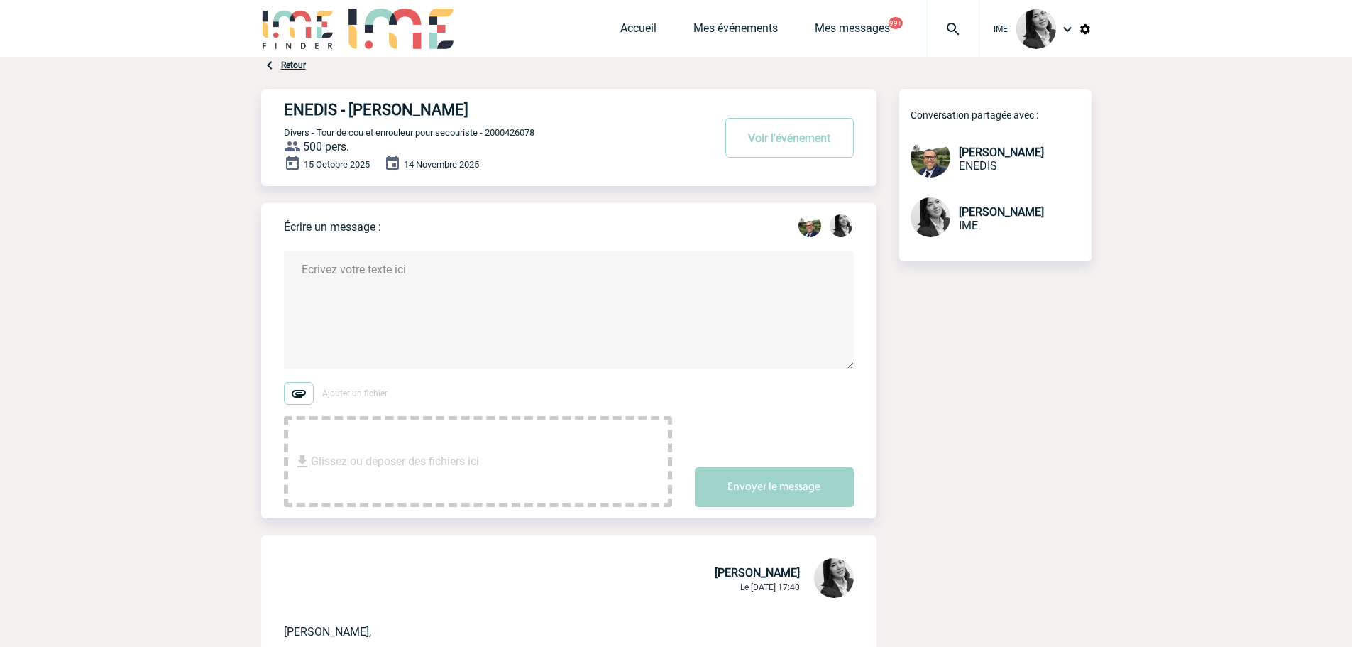
click at [624, 17] on div "Accueil Mes événements Mes messages 99+ Projet, client Projet, client" at bounding box center [799, 28] width 359 height 57
click at [629, 23] on link "Accueil" at bounding box center [638, 31] width 36 height 20
